Goal: Task Accomplishment & Management: Use online tool/utility

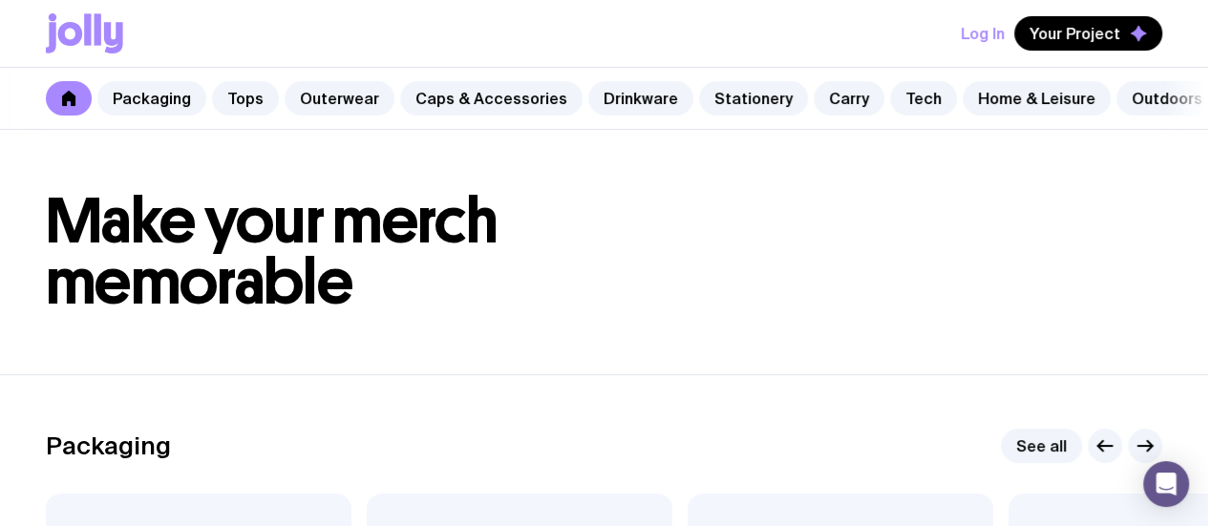
click at [976, 37] on button "Log In" at bounding box center [983, 33] width 44 height 34
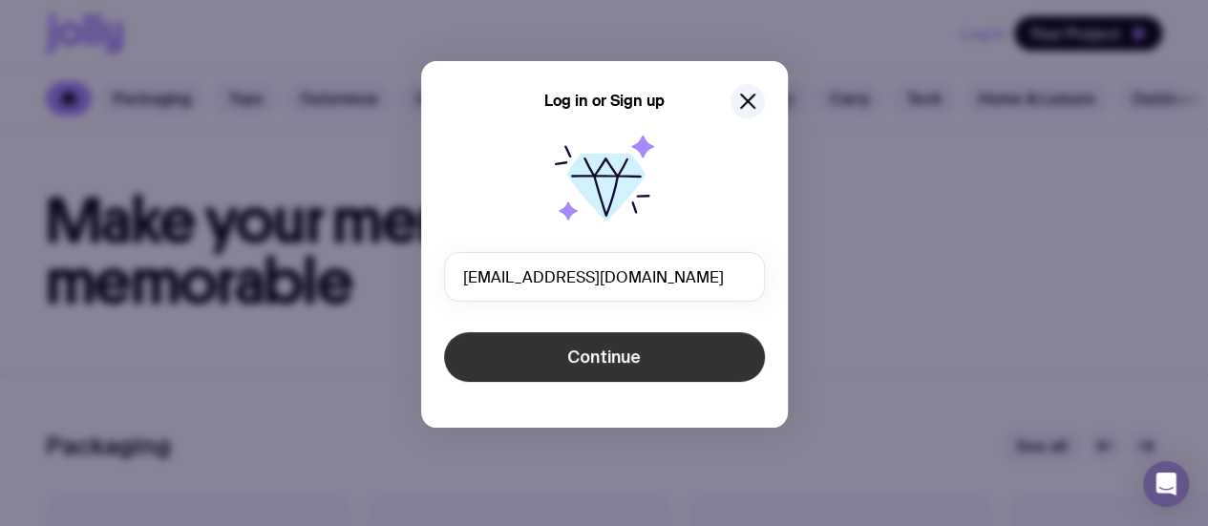
click at [623, 363] on span "Continue" at bounding box center [604, 357] width 74 height 23
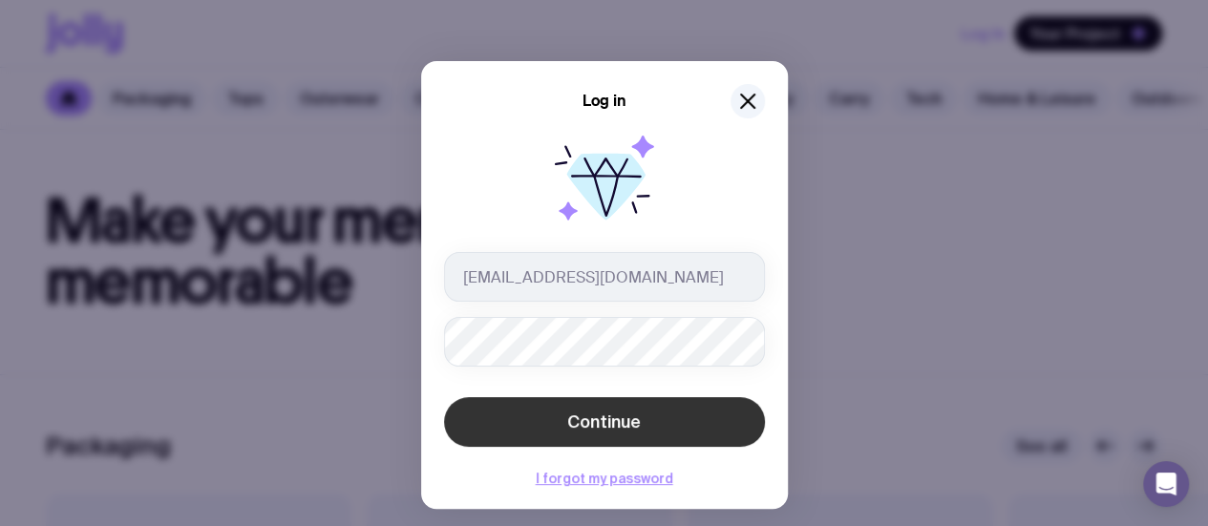
click at [570, 414] on span "Continue" at bounding box center [604, 422] width 74 height 23
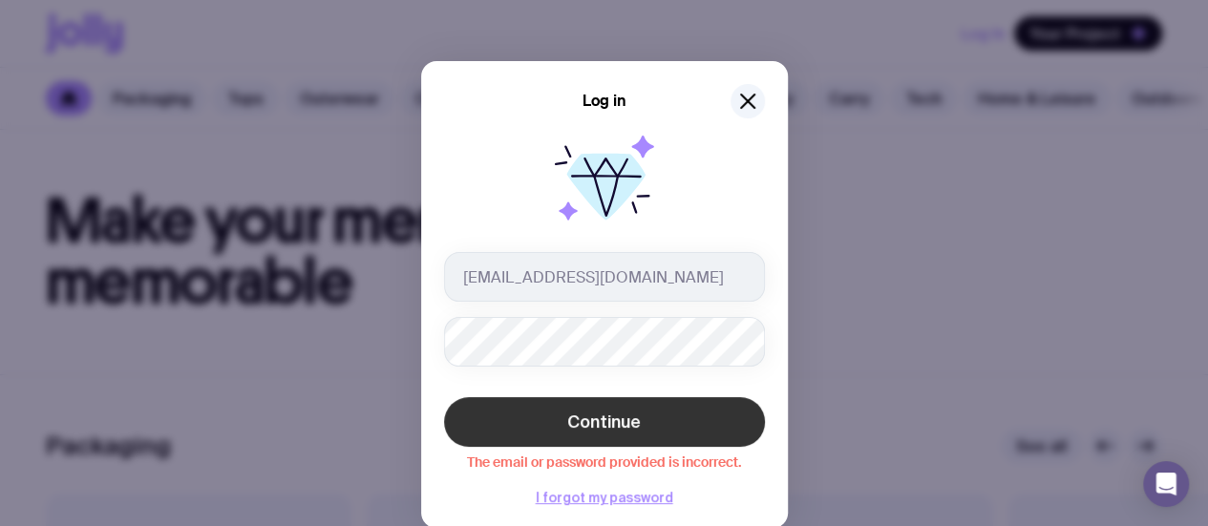
drag, startPoint x: 451, startPoint y: 443, endPoint x: 463, endPoint y: 439, distance: 13.0
click at [453, 443] on button "Continue" at bounding box center [604, 422] width 321 height 50
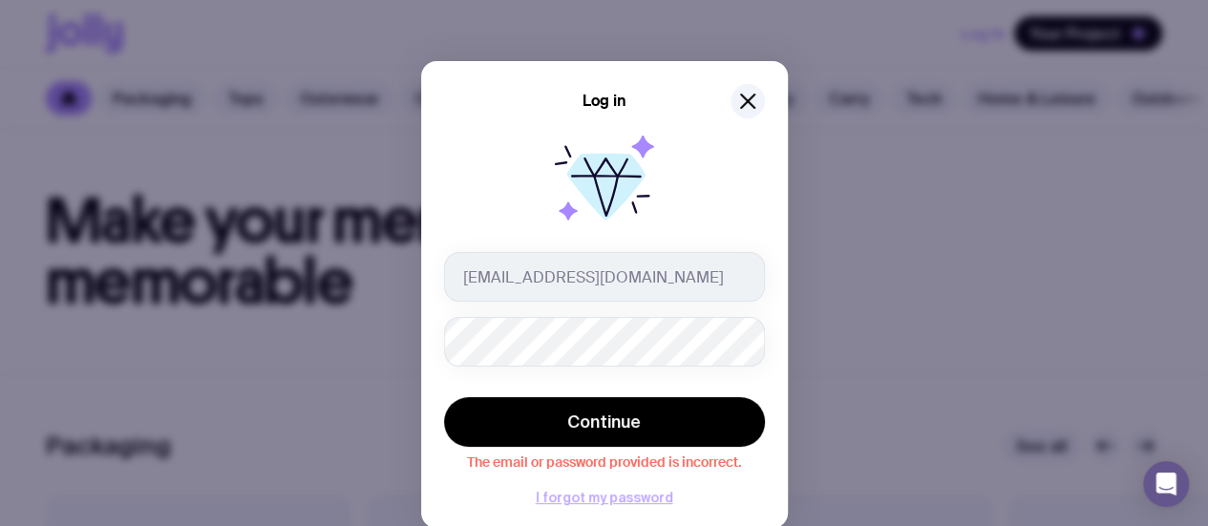
click at [549, 496] on button "I forgot my password" at bounding box center [605, 497] width 138 height 15
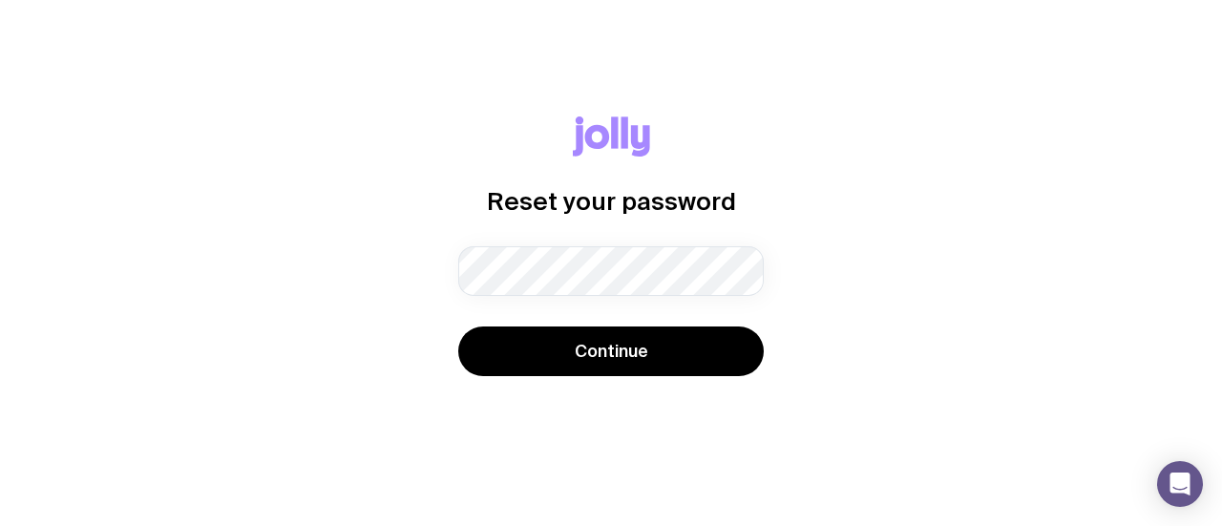
click at [405, 360] on div "Reset your password Password must contain: at least 8 characters an uppercase l…" at bounding box center [611, 264] width 1131 height 294
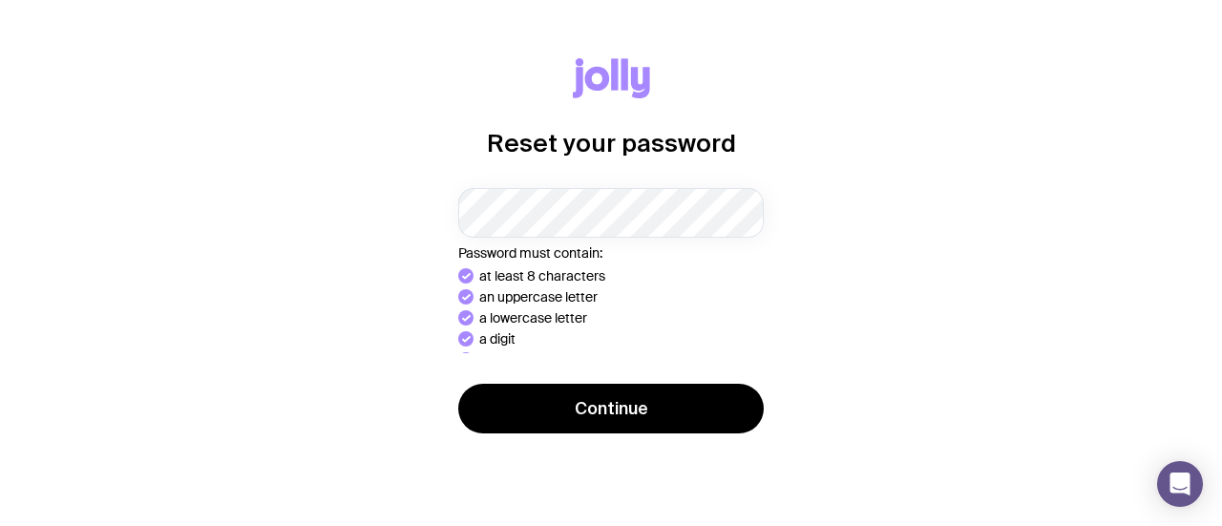
click at [413, 404] on div "Reset your password Password must contain: at least 8 characters an uppercase l…" at bounding box center [611, 263] width 1131 height 410
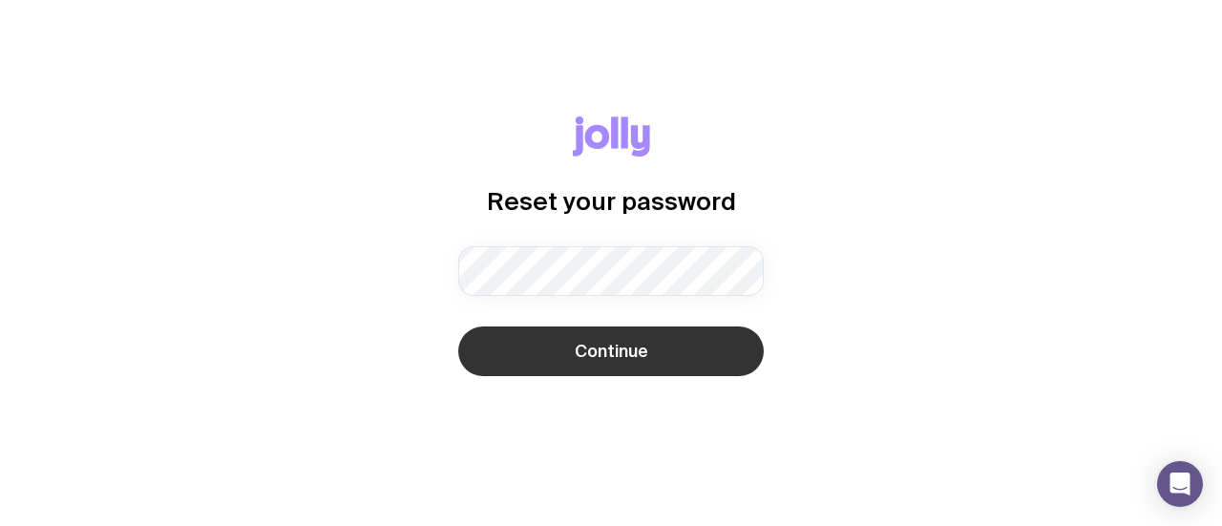
click at [556, 362] on button "Continue" at bounding box center [611, 352] width 306 height 50
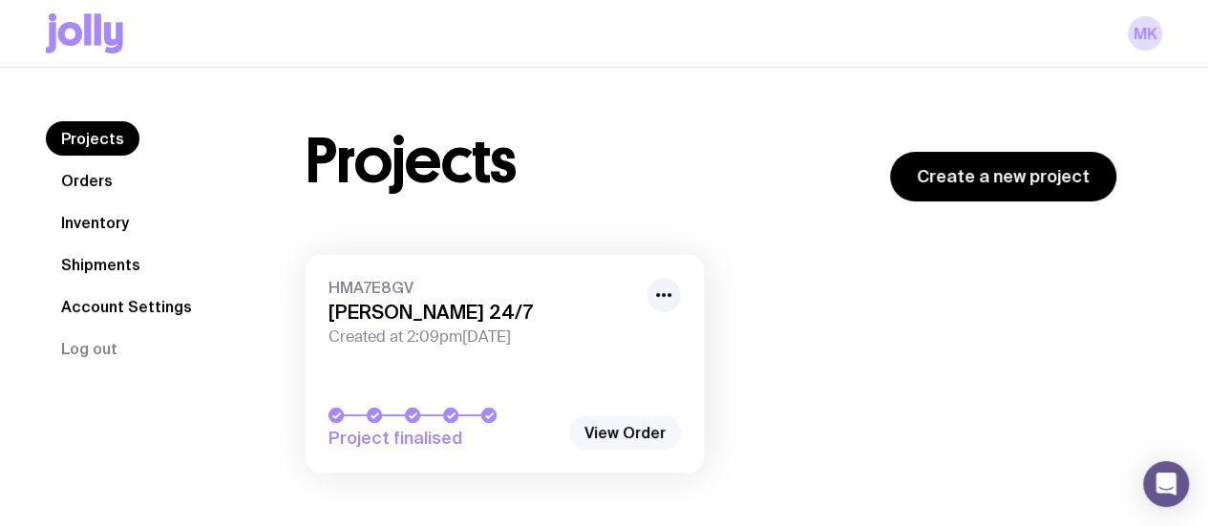
click at [622, 431] on link "View Order" at bounding box center [625, 432] width 112 height 34
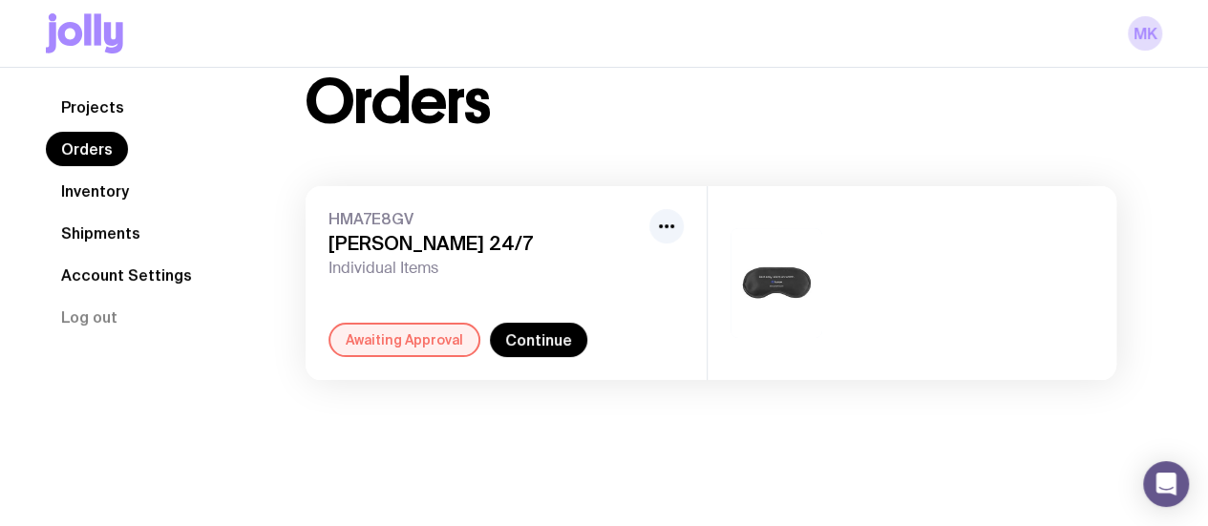
scroll to position [67, 0]
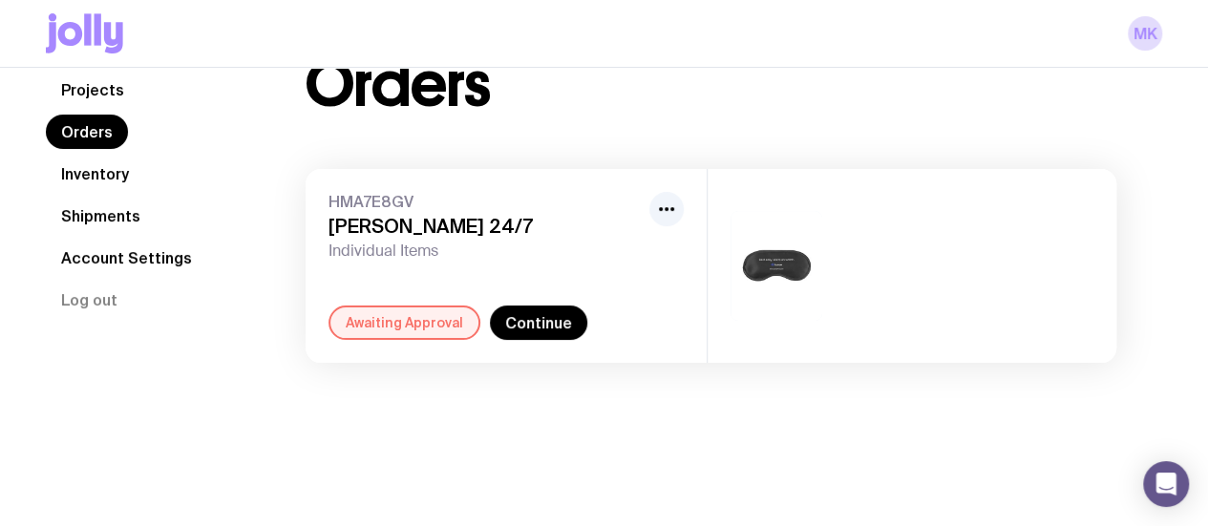
click at [446, 326] on div "Awaiting Approval" at bounding box center [405, 323] width 152 height 34
click at [544, 327] on link "Continue" at bounding box center [538, 323] width 97 height 34
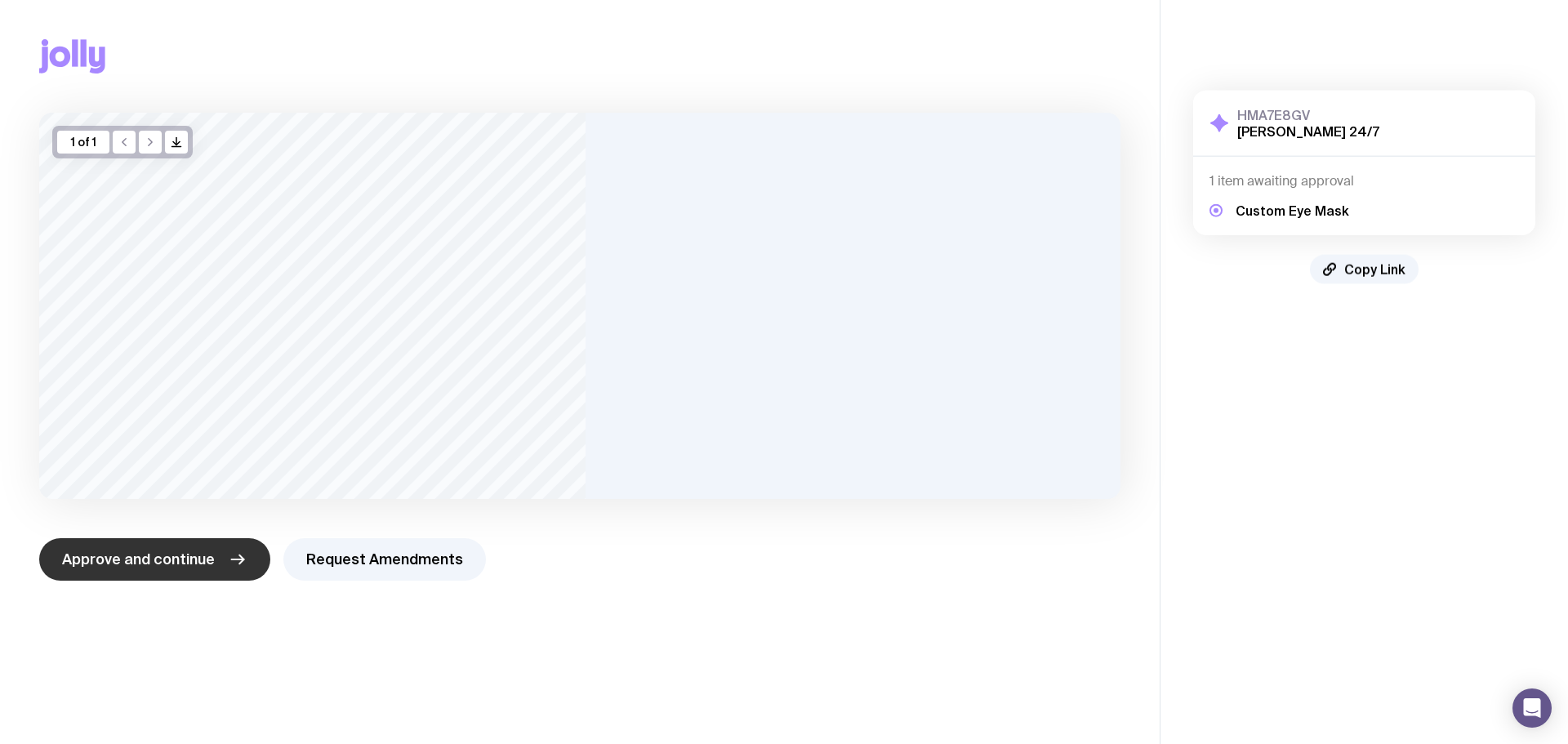
click at [171, 449] on span "Approve and continue" at bounding box center [139, 559] width 153 height 20
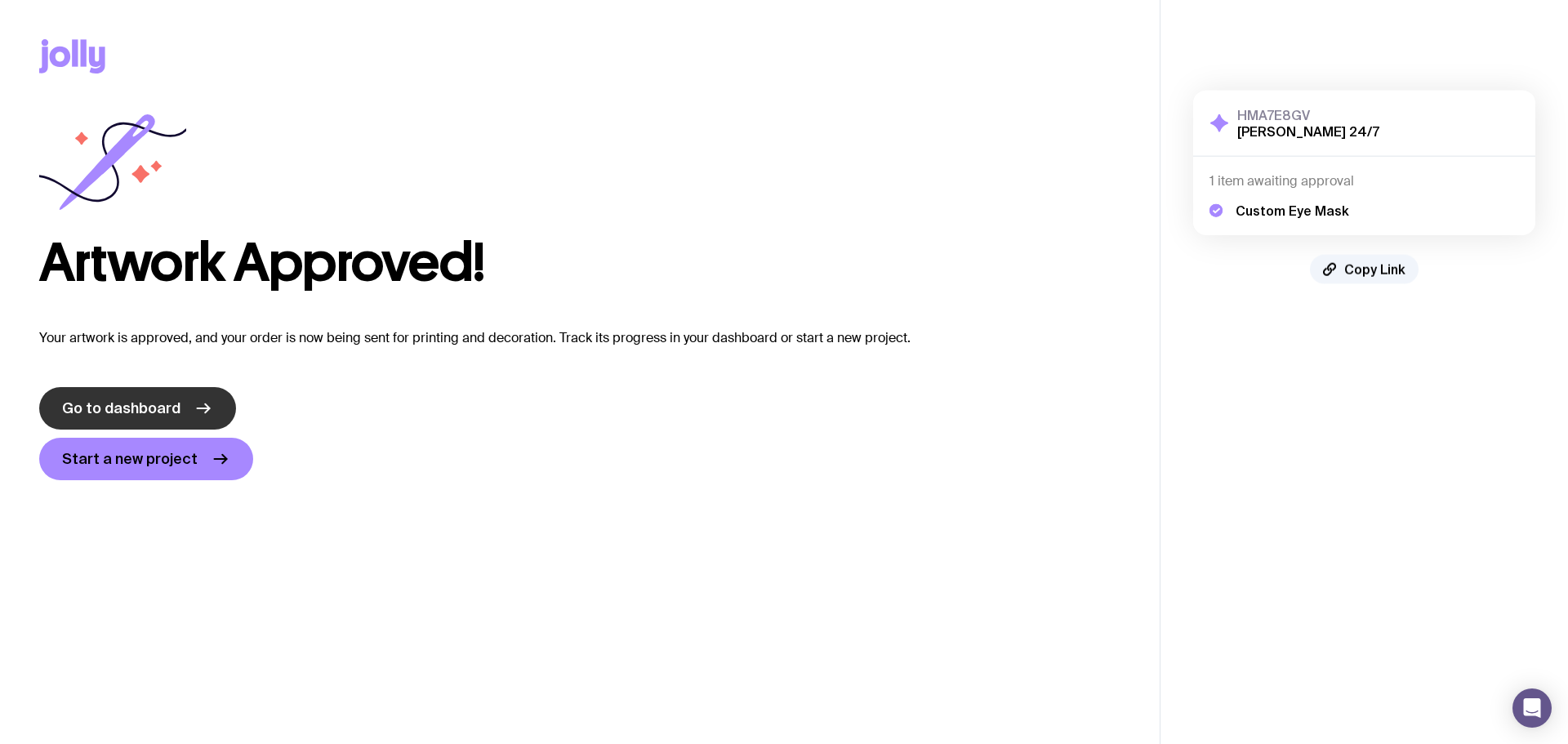
click at [162, 413] on span "Go to dashboard" at bounding box center [121, 408] width 118 height 20
